Goal: Task Accomplishment & Management: Manage account settings

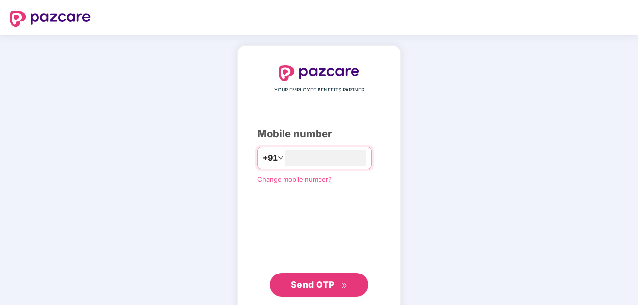
type input "**********"
click at [318, 287] on span "Send OTP" at bounding box center [313, 285] width 44 height 10
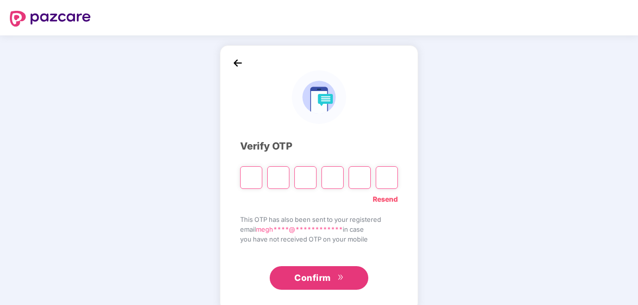
type input "*"
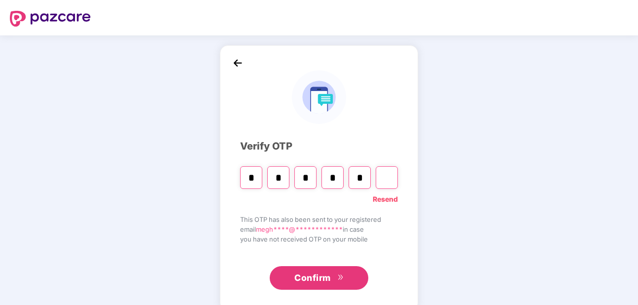
type input "*"
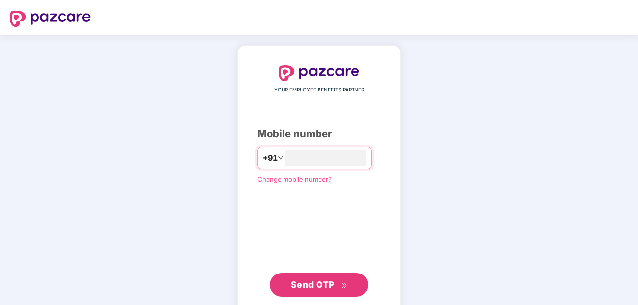
type input "**********"
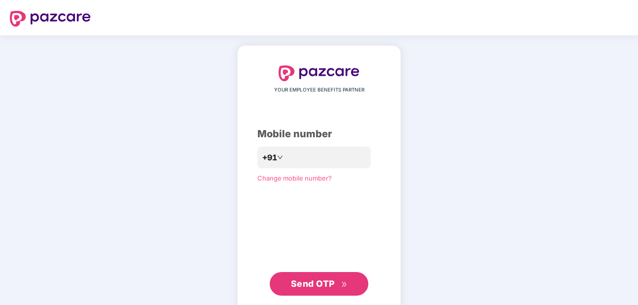
click at [335, 289] on span "Send OTP" at bounding box center [319, 284] width 57 height 14
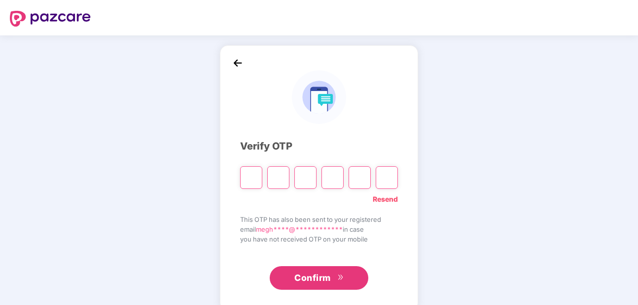
type input "*"
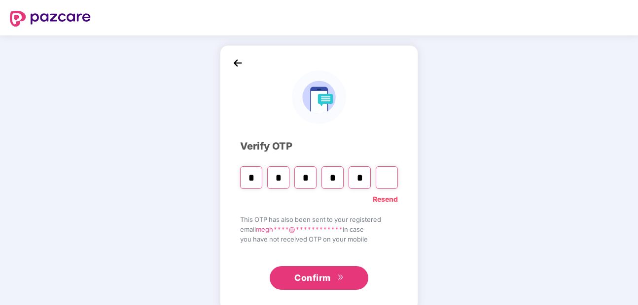
type input "*"
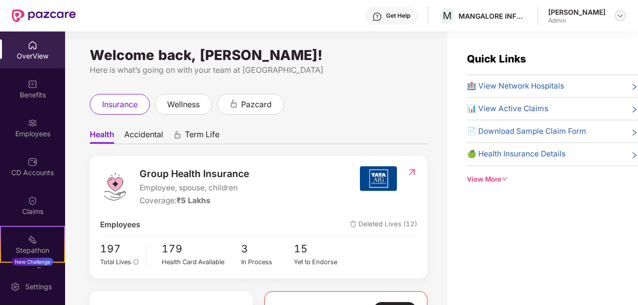
click at [620, 19] on img at bounding box center [620, 16] width 8 height 8
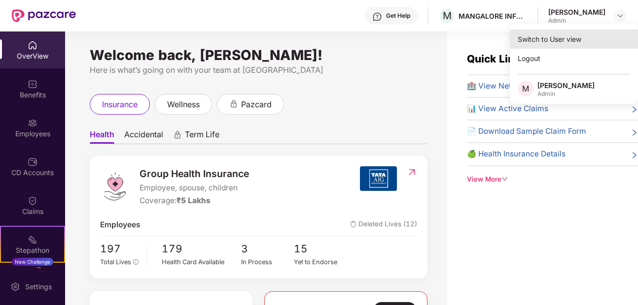
click at [570, 43] on div "Switch to User view" at bounding box center [573, 39] width 128 height 19
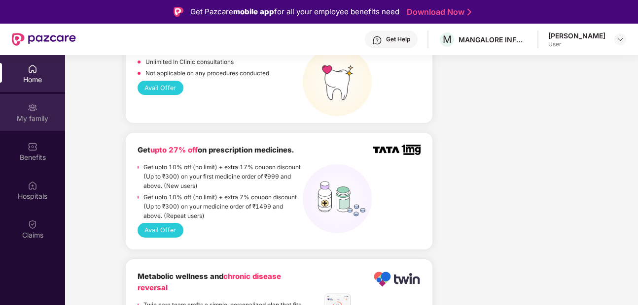
scroll to position [946, 0]
